Goal: Check status

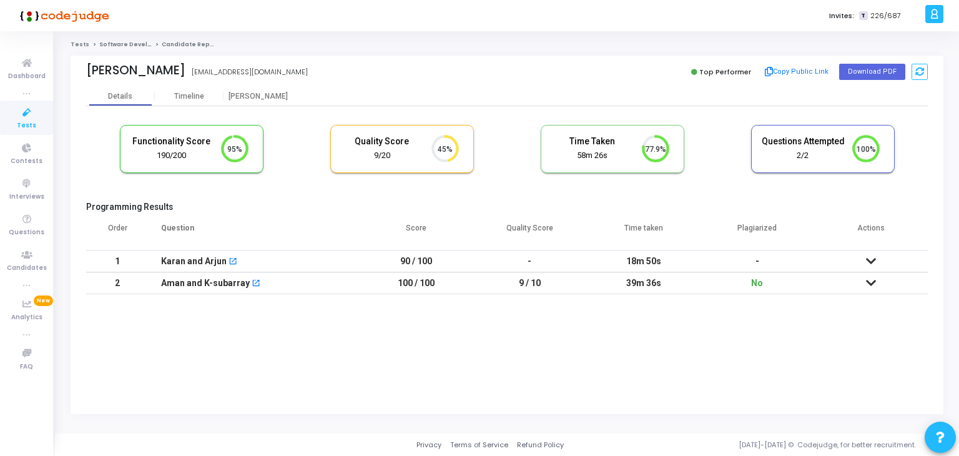
click at [634, 318] on kt-portlet-body "Details Timeline [PERSON_NAME] Functionality Score 190/200 95% Quality Score 9/…" at bounding box center [507, 250] width 873 height 327
drag, startPoint x: 840, startPoint y: 224, endPoint x: 704, endPoint y: 91, distance: 191.2
click at [704, 91] on div "Details Timeline [PERSON_NAME]" at bounding box center [507, 96] width 842 height 19
click at [652, 143] on circle at bounding box center [656, 149] width 16 height 16
